Goal: Check status

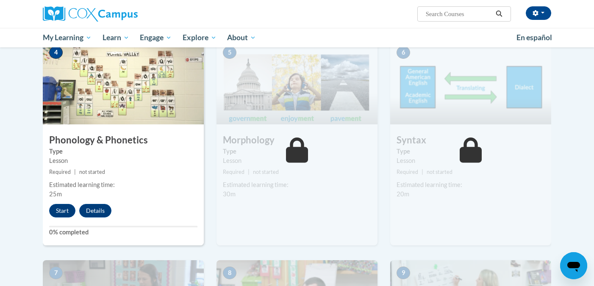
scroll to position [429, 0]
